Goal: Task Accomplishment & Management: Complete application form

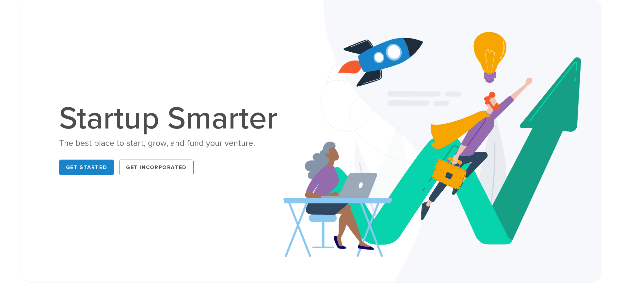
scroll to position [79, 0]
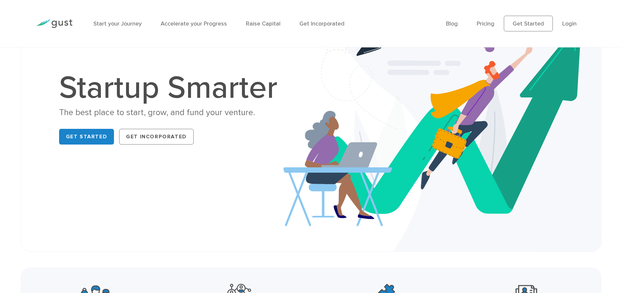
click at [106, 127] on div "Get Started Get Incorporated" at bounding box center [171, 136] width 225 height 21
click at [105, 129] on link "Get Started" at bounding box center [86, 137] width 55 height 16
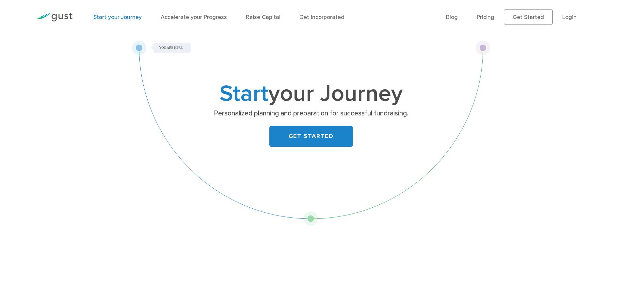
scroll to position [6, 0]
click at [140, 48] on div "Start your Journey Personalized planning and preparation for successful fundrai…" at bounding box center [311, 133] width 359 height 185
click at [318, 220] on div "Start your Journey Personalized planning and preparation for successful fundrai…" at bounding box center [311, 133] width 359 height 185
click at [313, 218] on div "Start your Journey Personalized planning and preparation for successful fundrai…" at bounding box center [311, 133] width 359 height 185
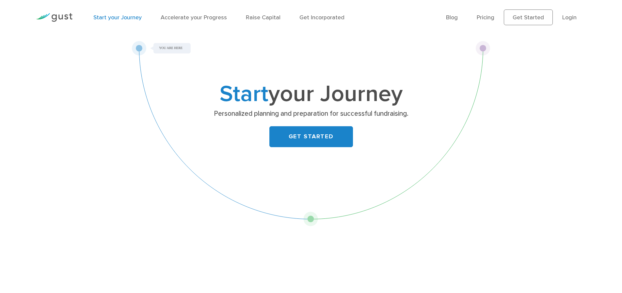
drag, startPoint x: 319, startPoint y: 217, endPoint x: 374, endPoint y: 207, distance: 56.1
click at [325, 216] on div "Start your Journey Personalized planning and preparation for successful fundrai…" at bounding box center [311, 133] width 359 height 185
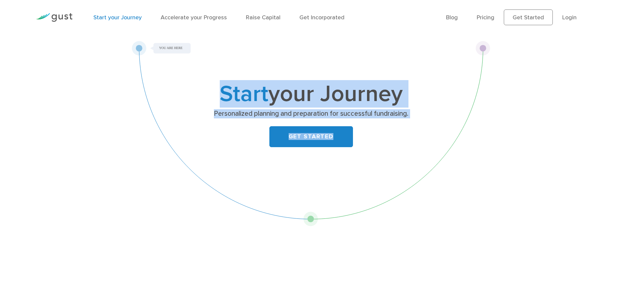
drag, startPoint x: 452, startPoint y: 126, endPoint x: 488, endPoint y: 54, distance: 80.6
click at [488, 54] on div "Start your Journey Personalized planning and preparation for successful fundrai…" at bounding box center [311, 133] width 359 height 185
click at [488, 53] on div "Start your Journey Personalized planning and preparation for successful fundrai…" at bounding box center [311, 133] width 359 height 185
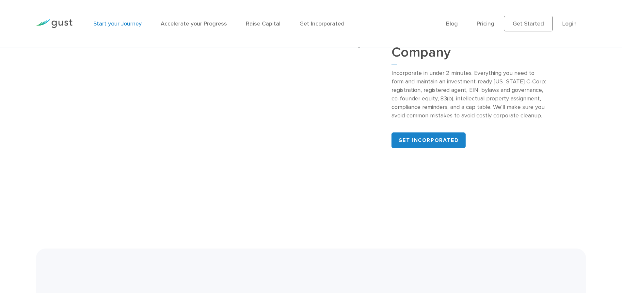
scroll to position [901, 0]
